Goal: Information Seeking & Learning: Learn about a topic

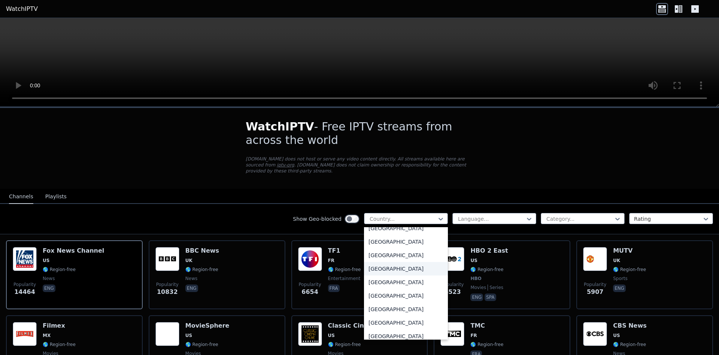
scroll to position [2341, 0]
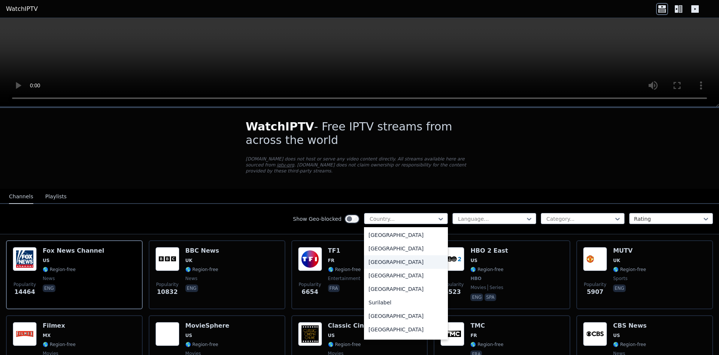
click at [388, 255] on div "[GEOGRAPHIC_DATA]" at bounding box center [406, 261] width 84 height 13
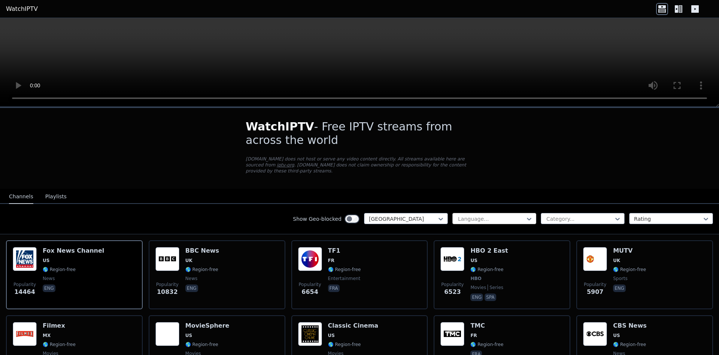
click at [474, 215] on div at bounding box center [491, 218] width 68 height 7
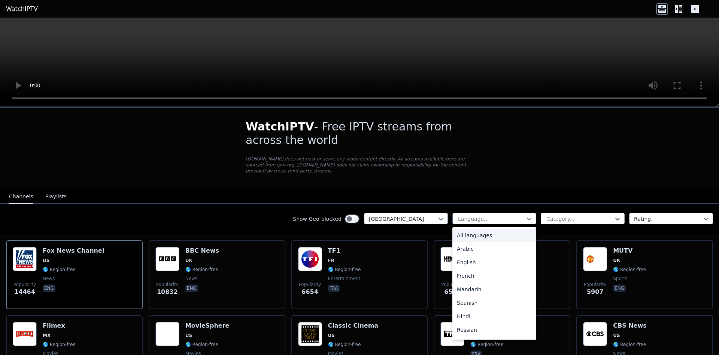
click at [555, 215] on div at bounding box center [580, 218] width 68 height 7
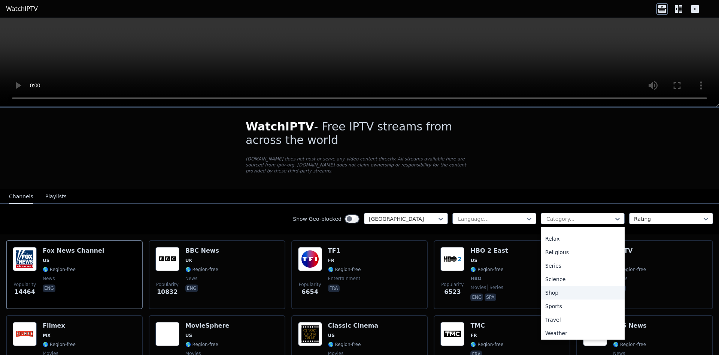
scroll to position [255, 0]
click at [567, 298] on div "Sports" at bounding box center [583, 304] width 84 height 13
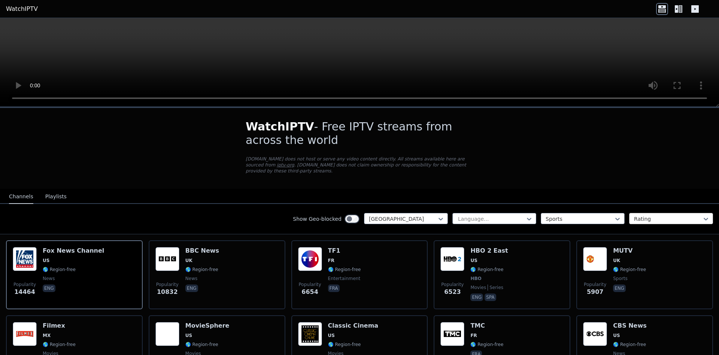
click at [658, 215] on div at bounding box center [668, 218] width 68 height 7
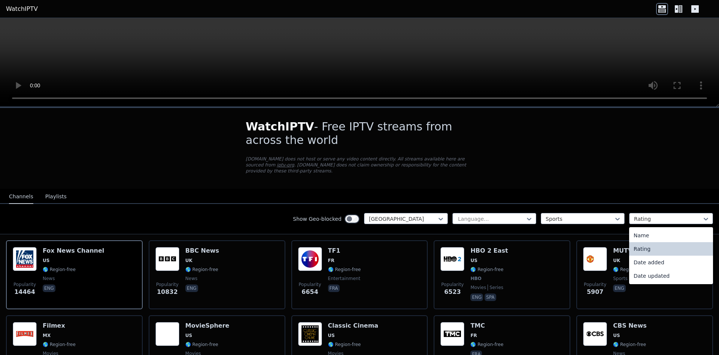
click at [499, 206] on div "Show Geo-blocked Spain Language... Sports 4 results available. Use Up and Down …" at bounding box center [359, 219] width 719 height 30
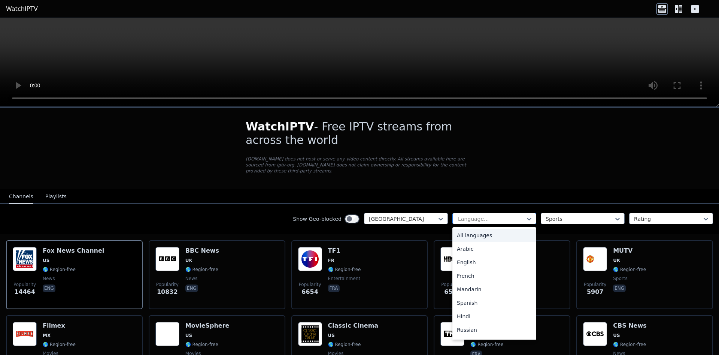
click at [496, 215] on div at bounding box center [491, 218] width 68 height 7
click at [469, 229] on div "All languages" at bounding box center [495, 235] width 84 height 13
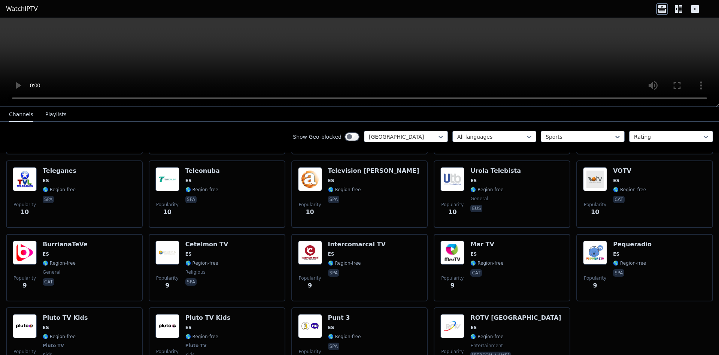
scroll to position [2881, 0]
